Goal: Obtain resource: Obtain resource

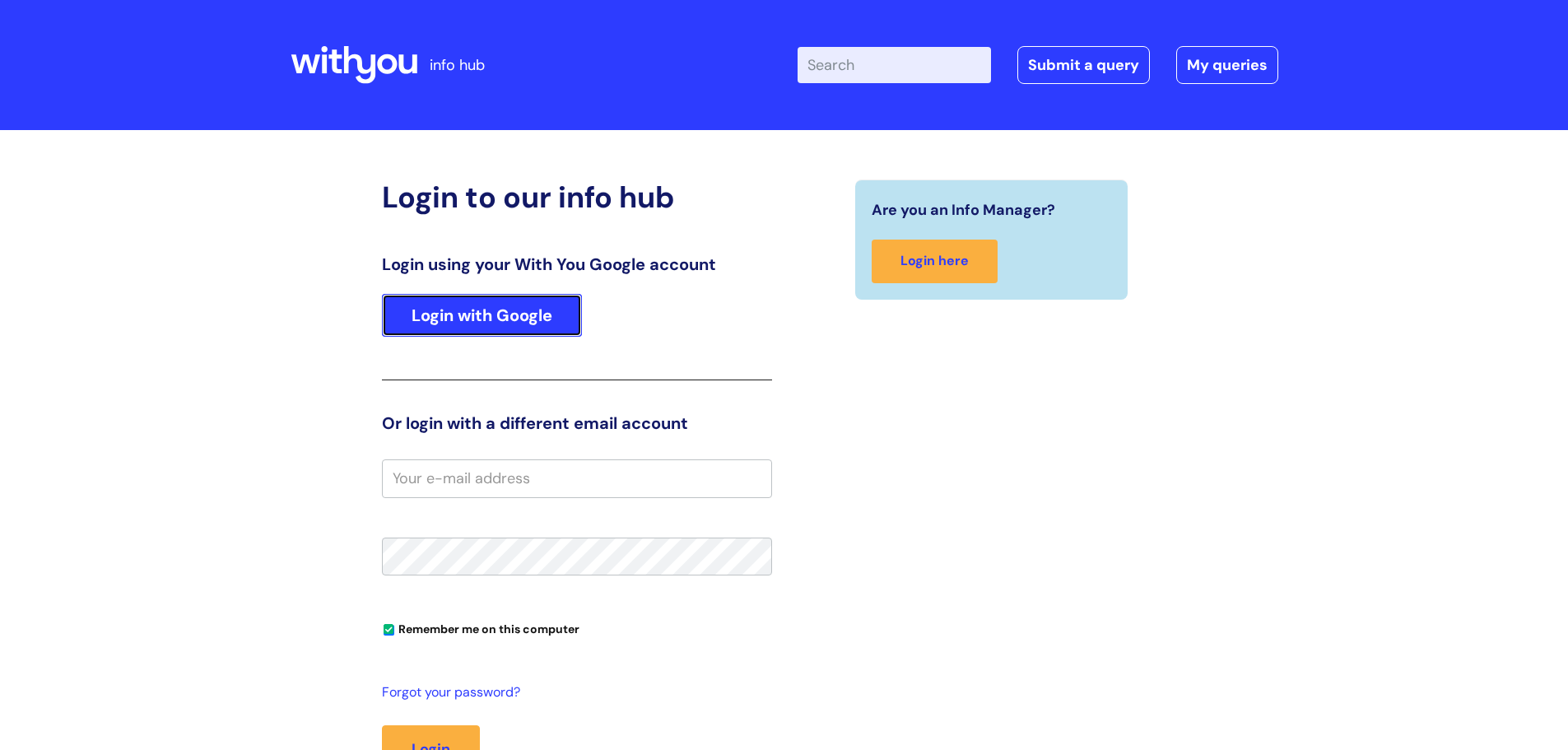
click at [495, 314] on link "Login with Google" at bounding box center [482, 315] width 200 height 43
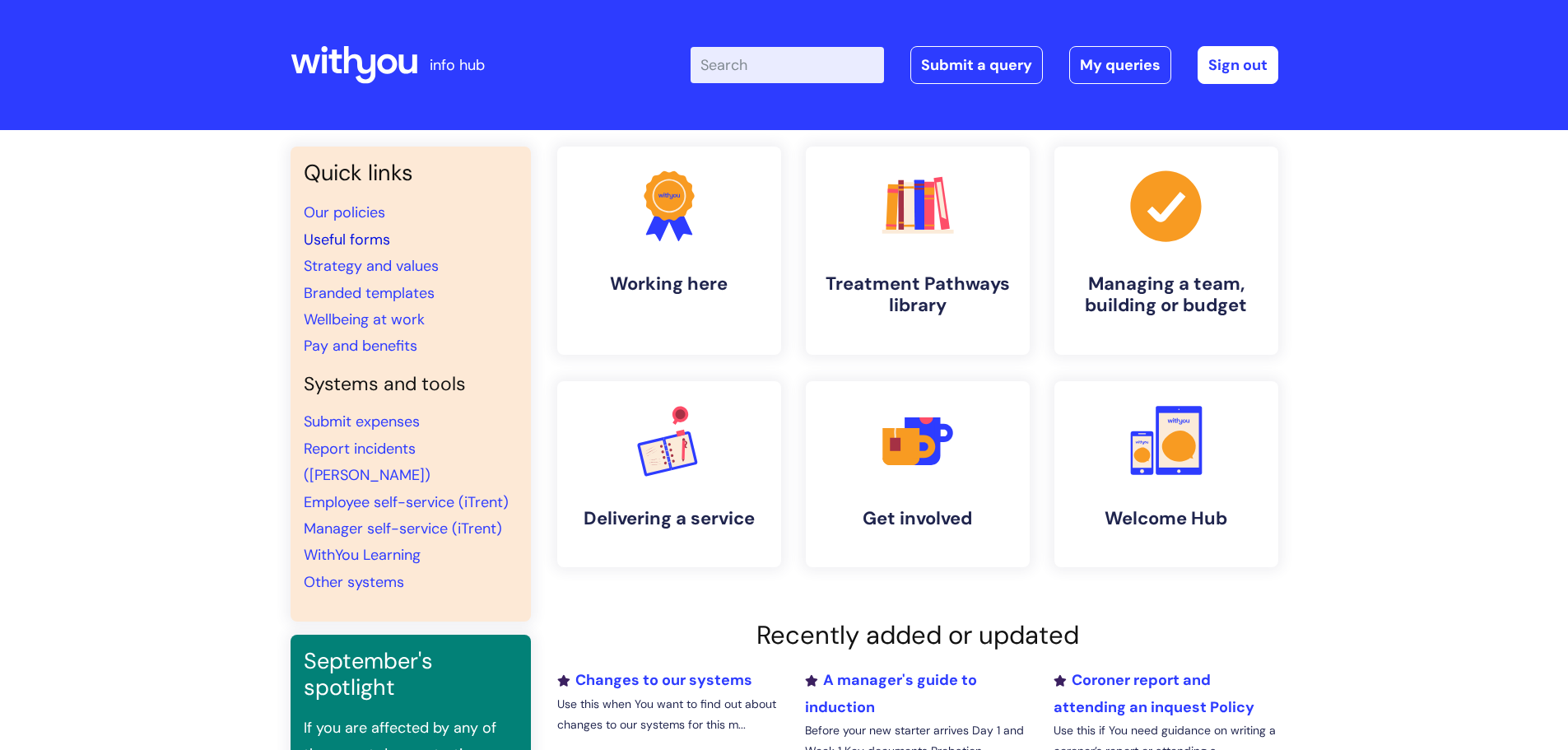
click at [350, 233] on link "Useful forms" at bounding box center [347, 239] width 87 height 20
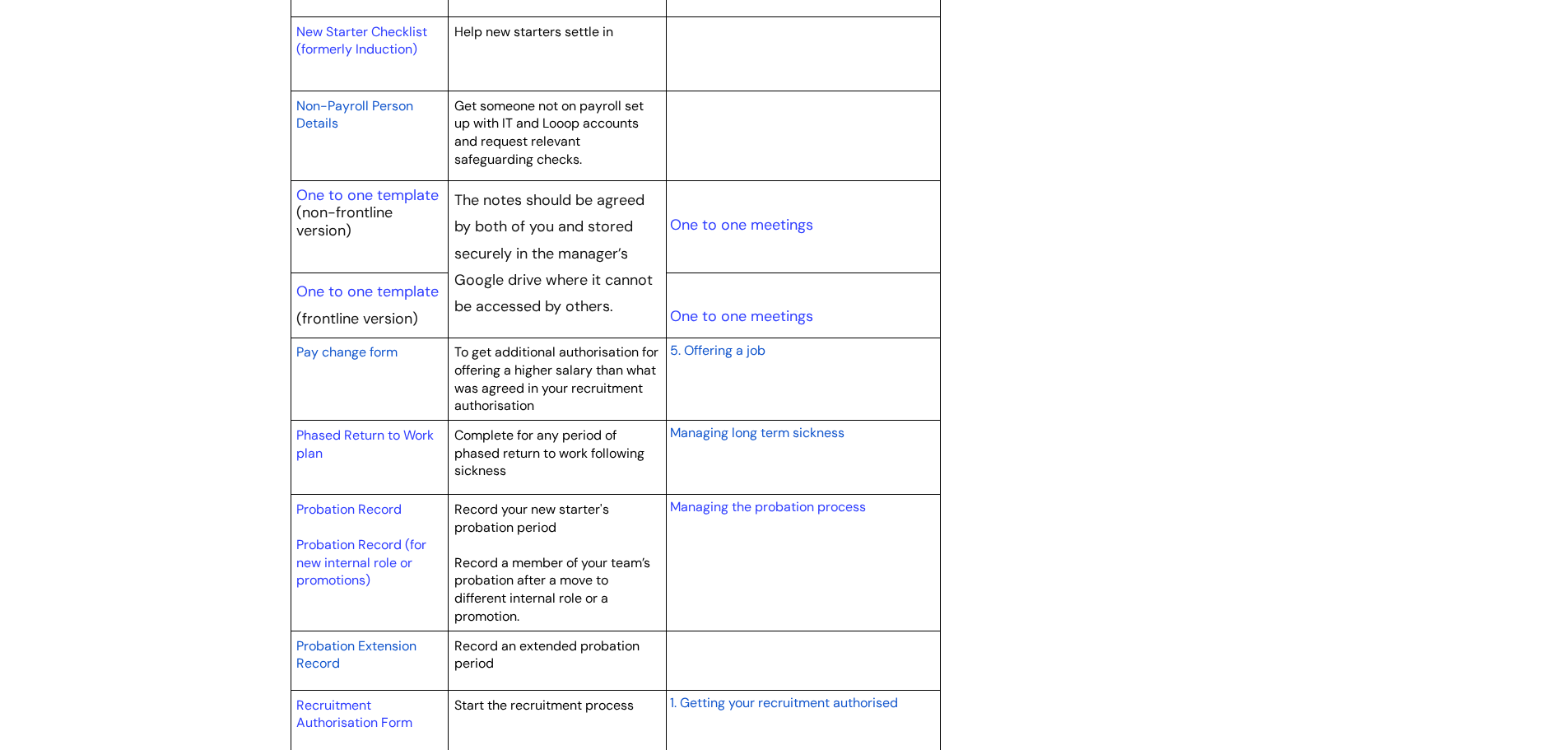
scroll to position [1892, 0]
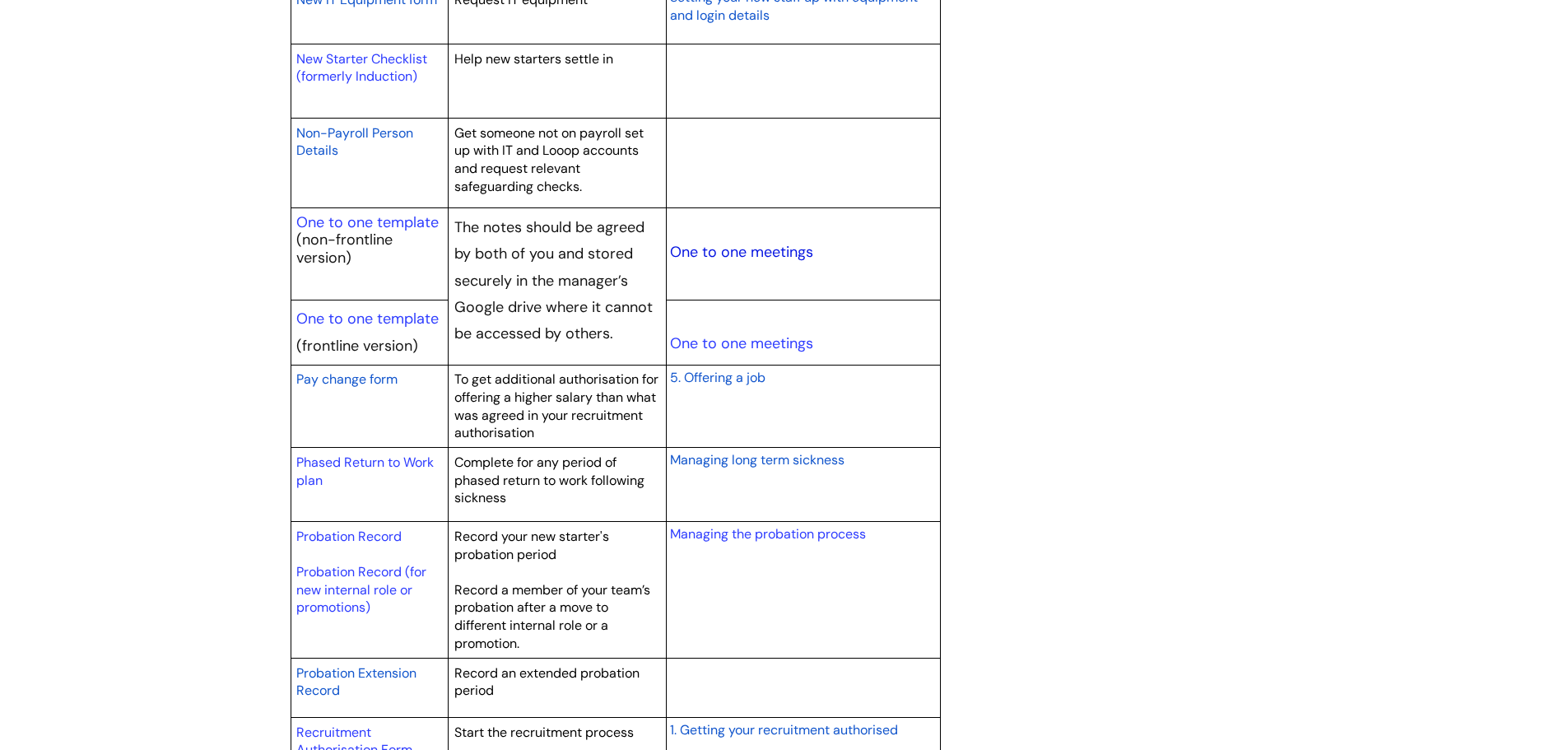
click at [694, 252] on link "One to one meetings" at bounding box center [742, 252] width 143 height 20
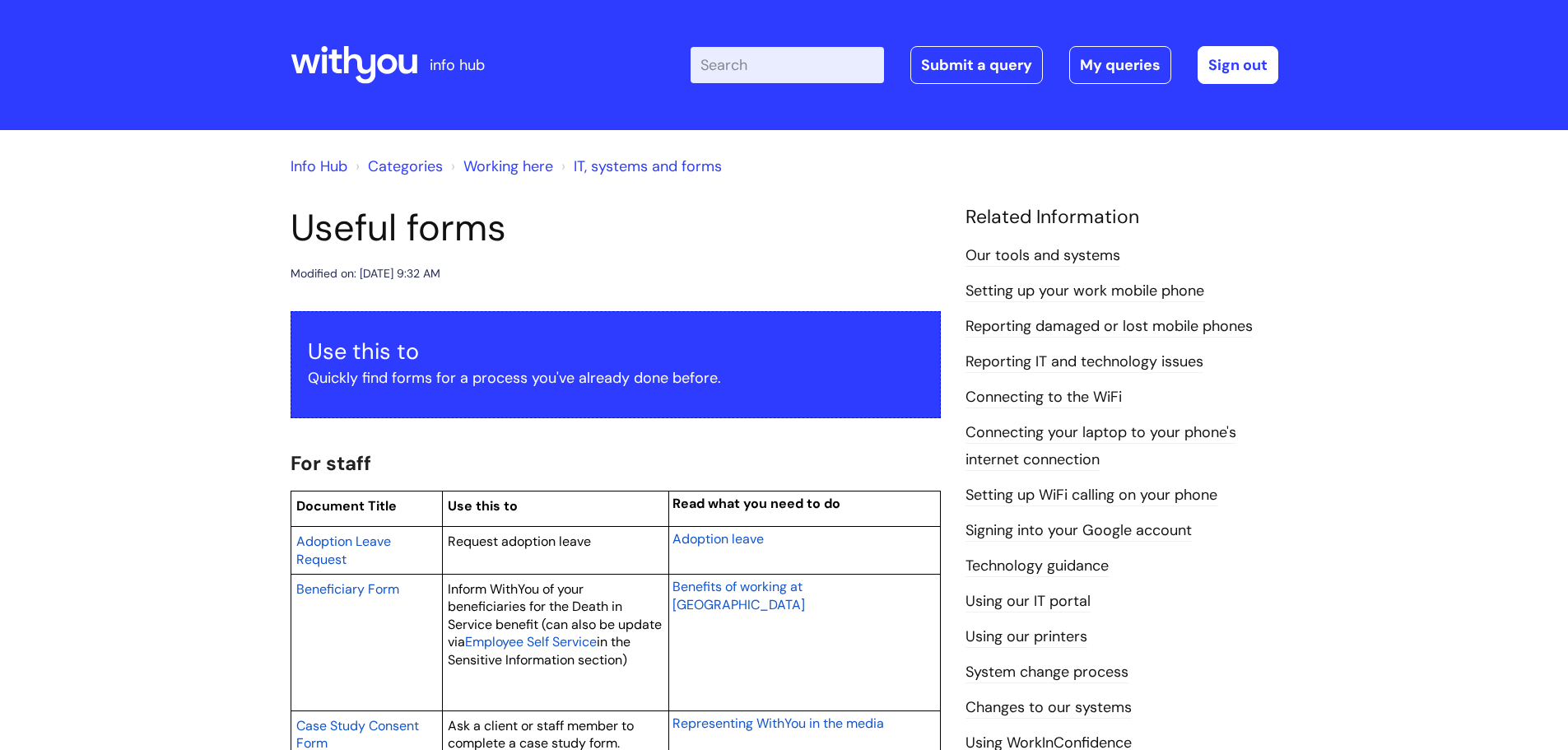
scroll to position [1892, 0]
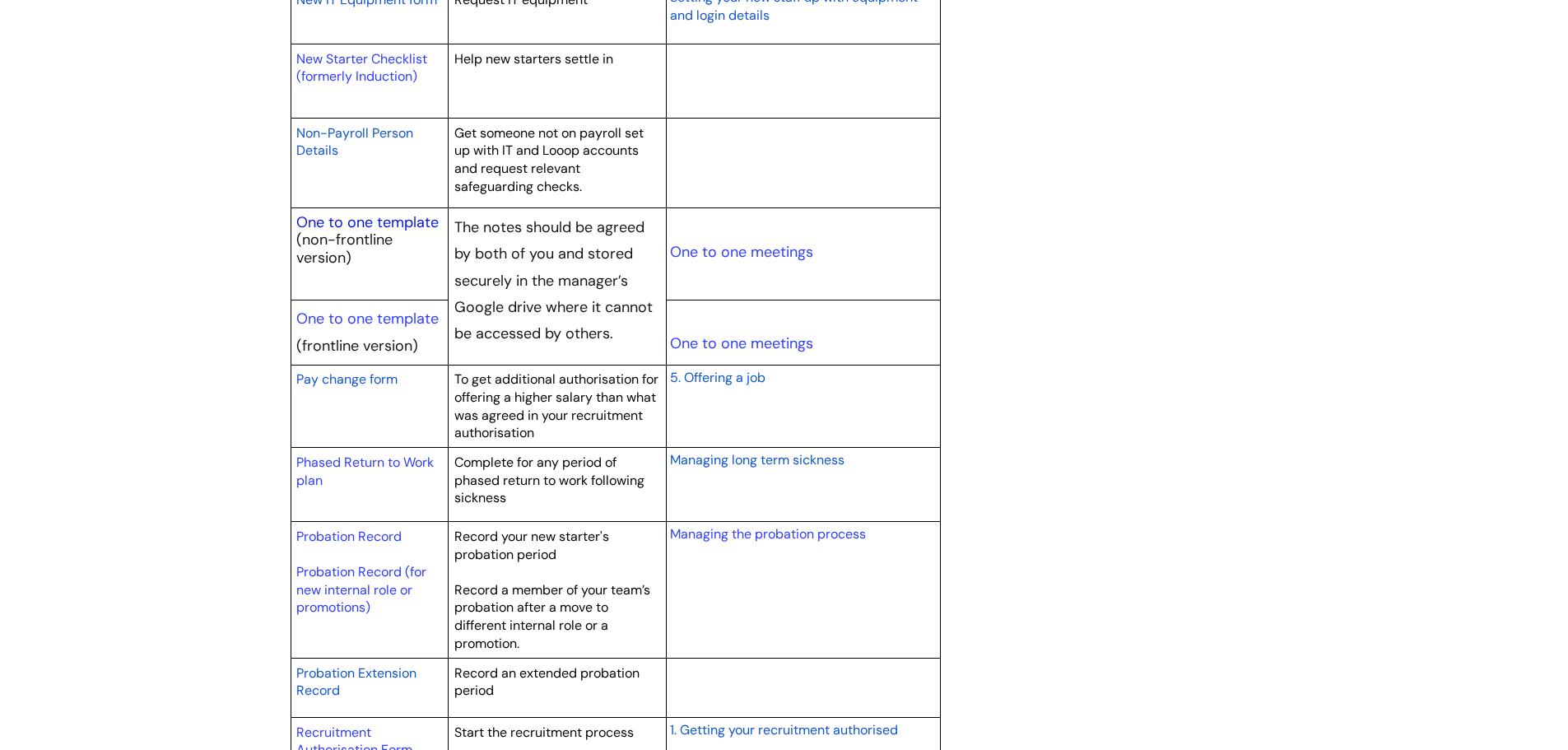
click at [341, 224] on link "One to one template" at bounding box center [367, 222] width 143 height 20
